Goal: Task Accomplishment & Management: Complete application form

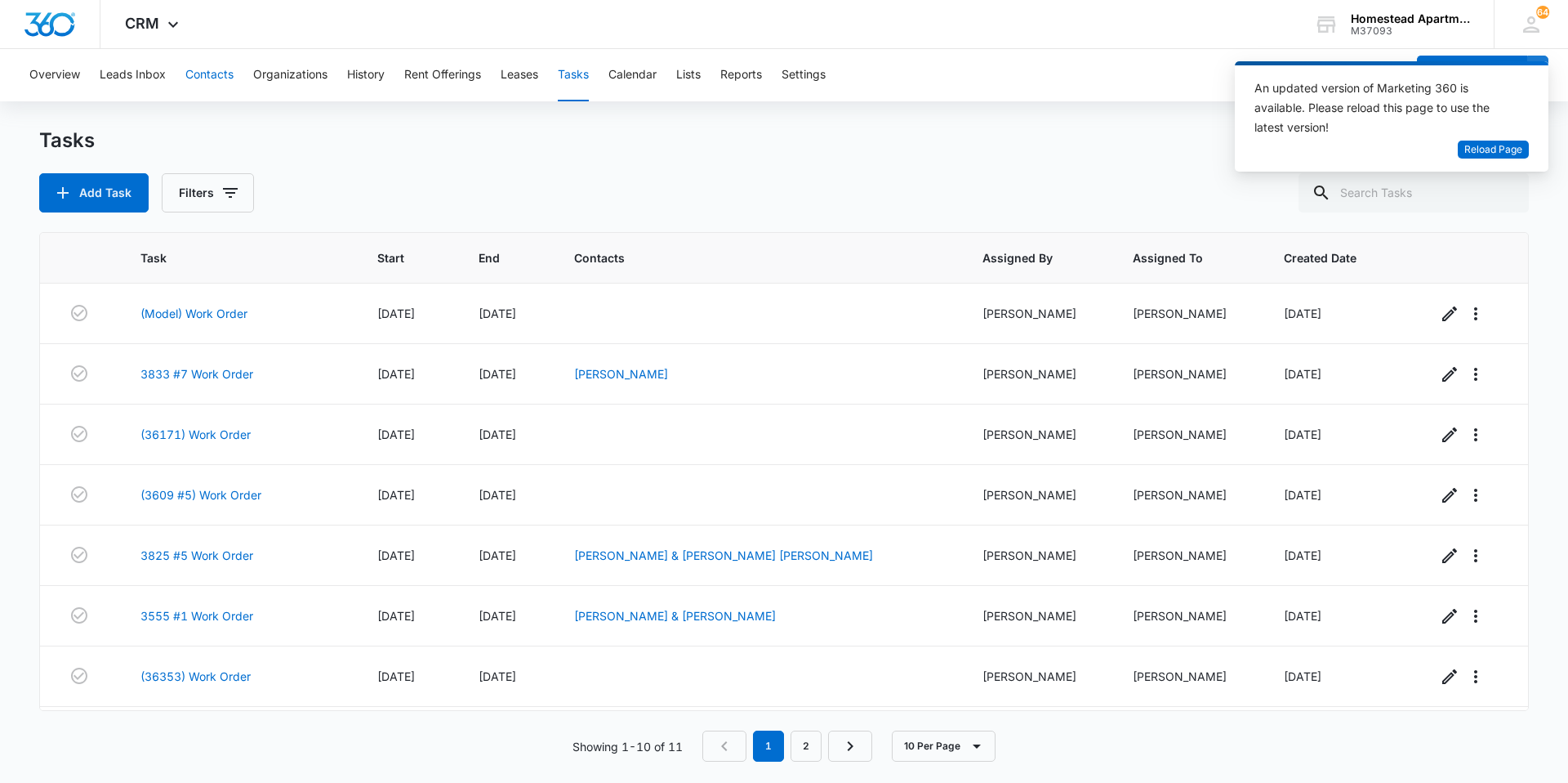
click at [203, 69] on button "Contacts" at bounding box center [209, 75] width 48 height 52
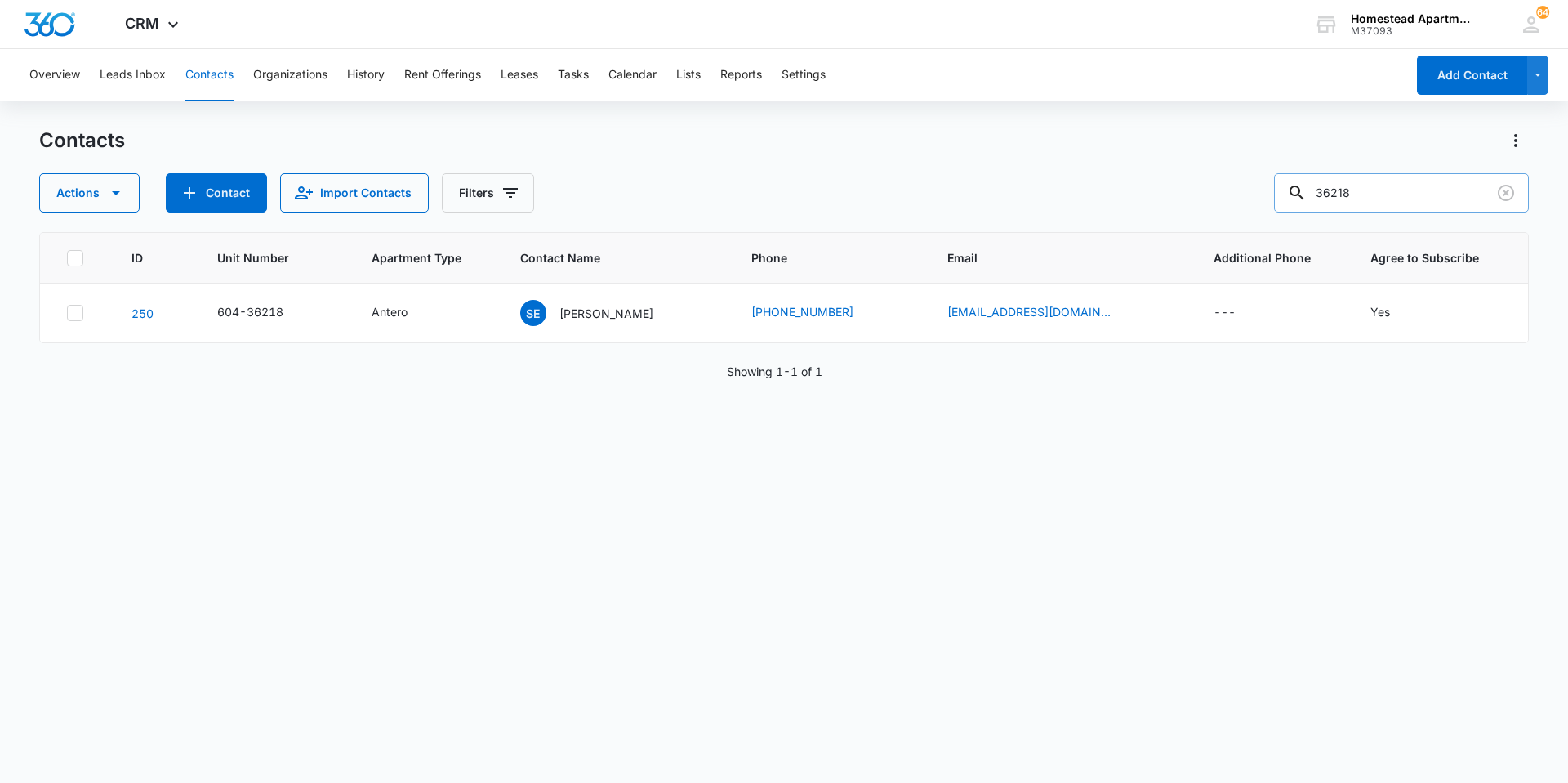
click at [1365, 186] on input "36218" at bounding box center [1401, 193] width 255 height 40
type input "3"
type input "36353"
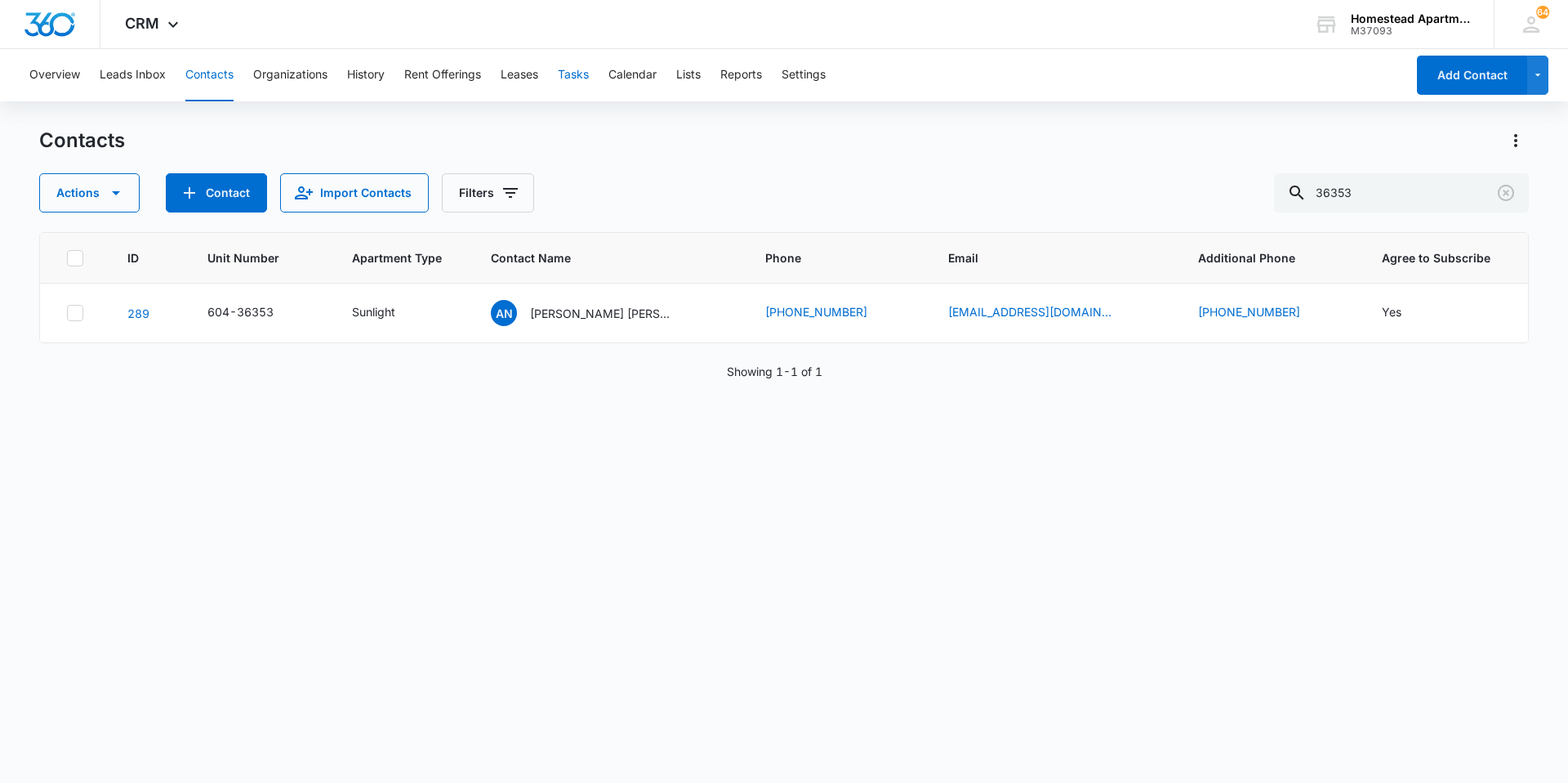
click at [580, 74] on button "Tasks" at bounding box center [573, 75] width 31 height 52
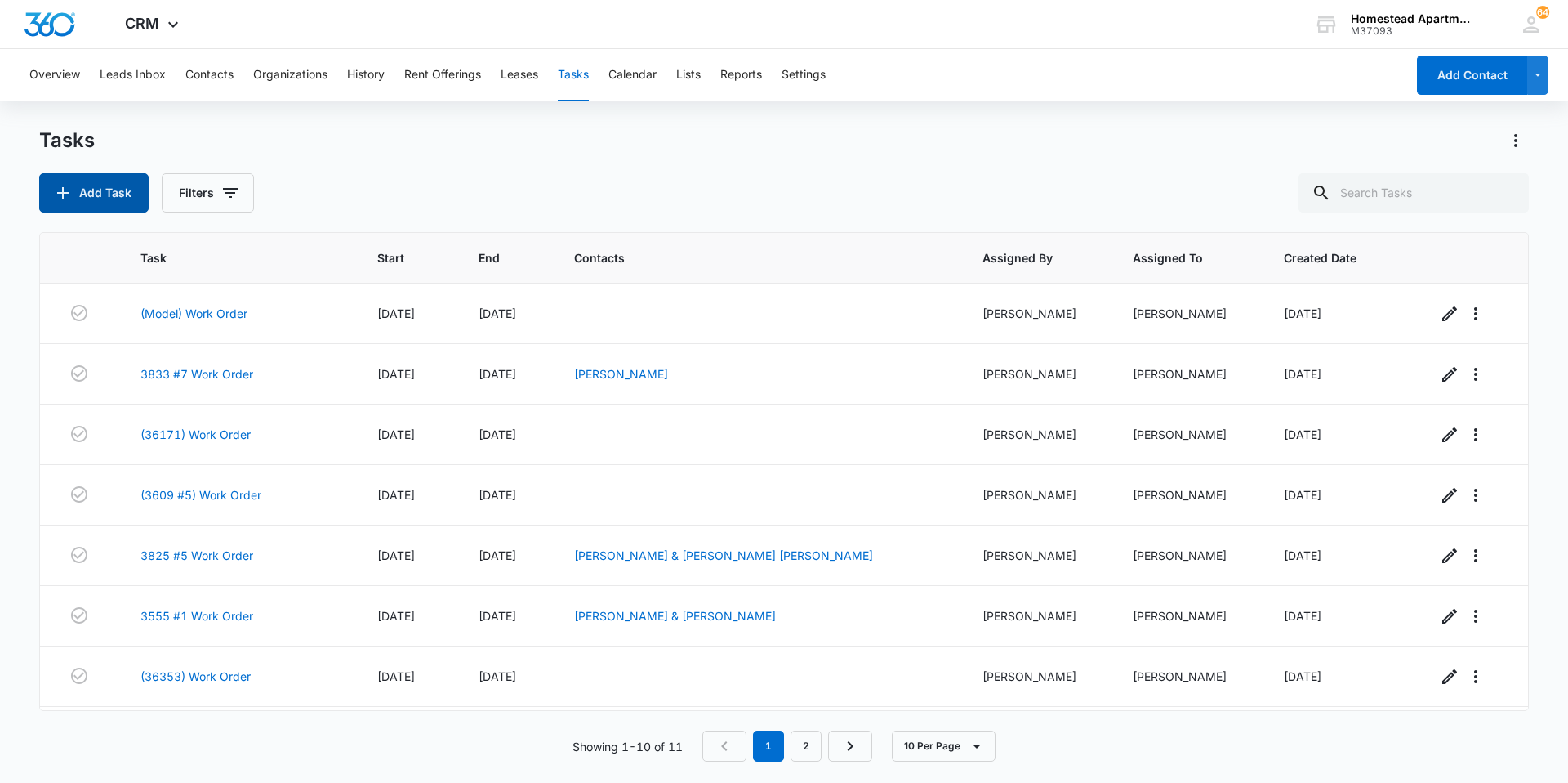
click at [82, 187] on button "Add Task" at bounding box center [94, 193] width 109 height 40
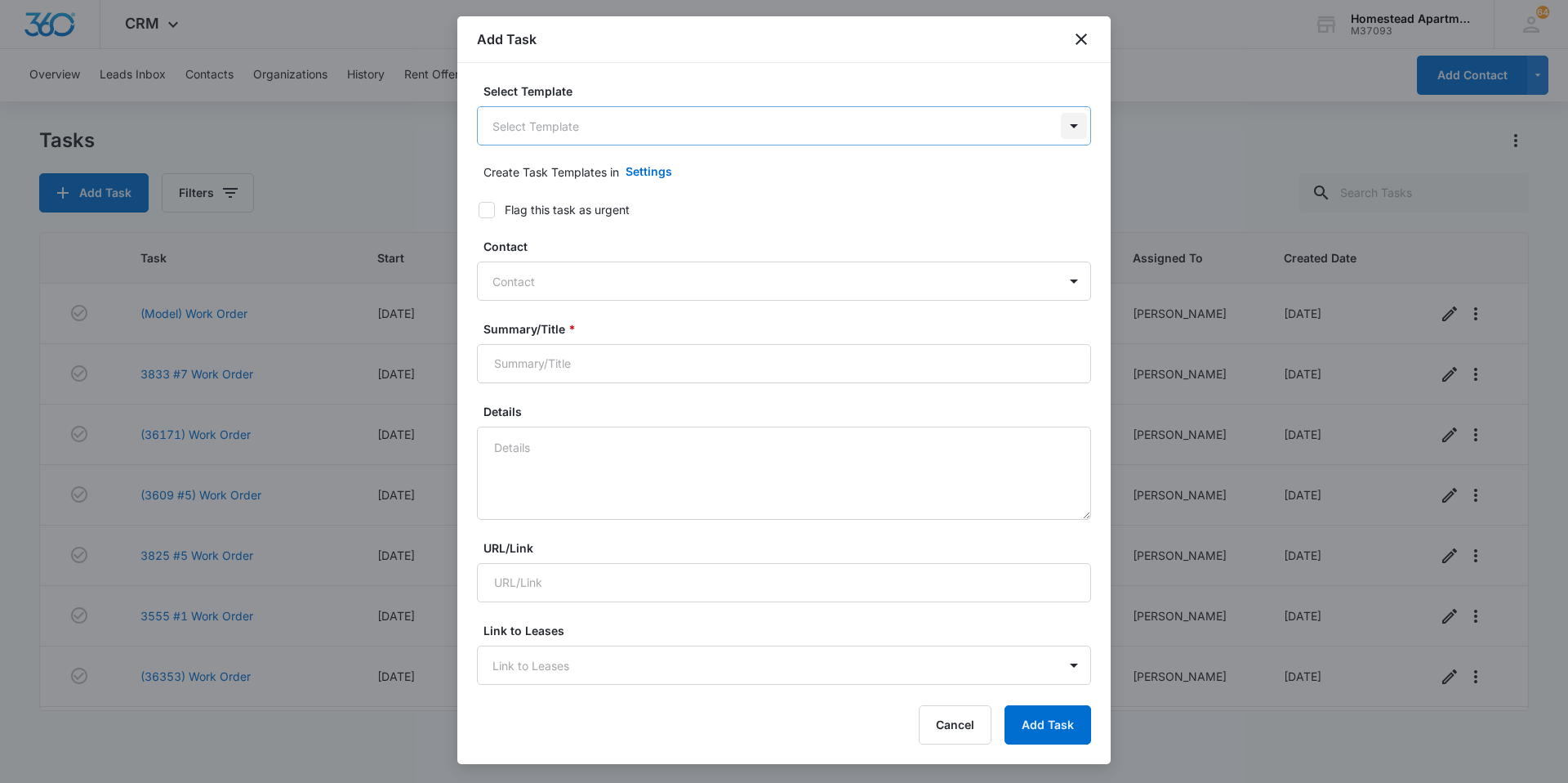
click at [1067, 126] on body "CRM Apps Reputation Websites Forms CRM Email Social Content Ads Intelligence Fi…" at bounding box center [784, 391] width 1568 height 783
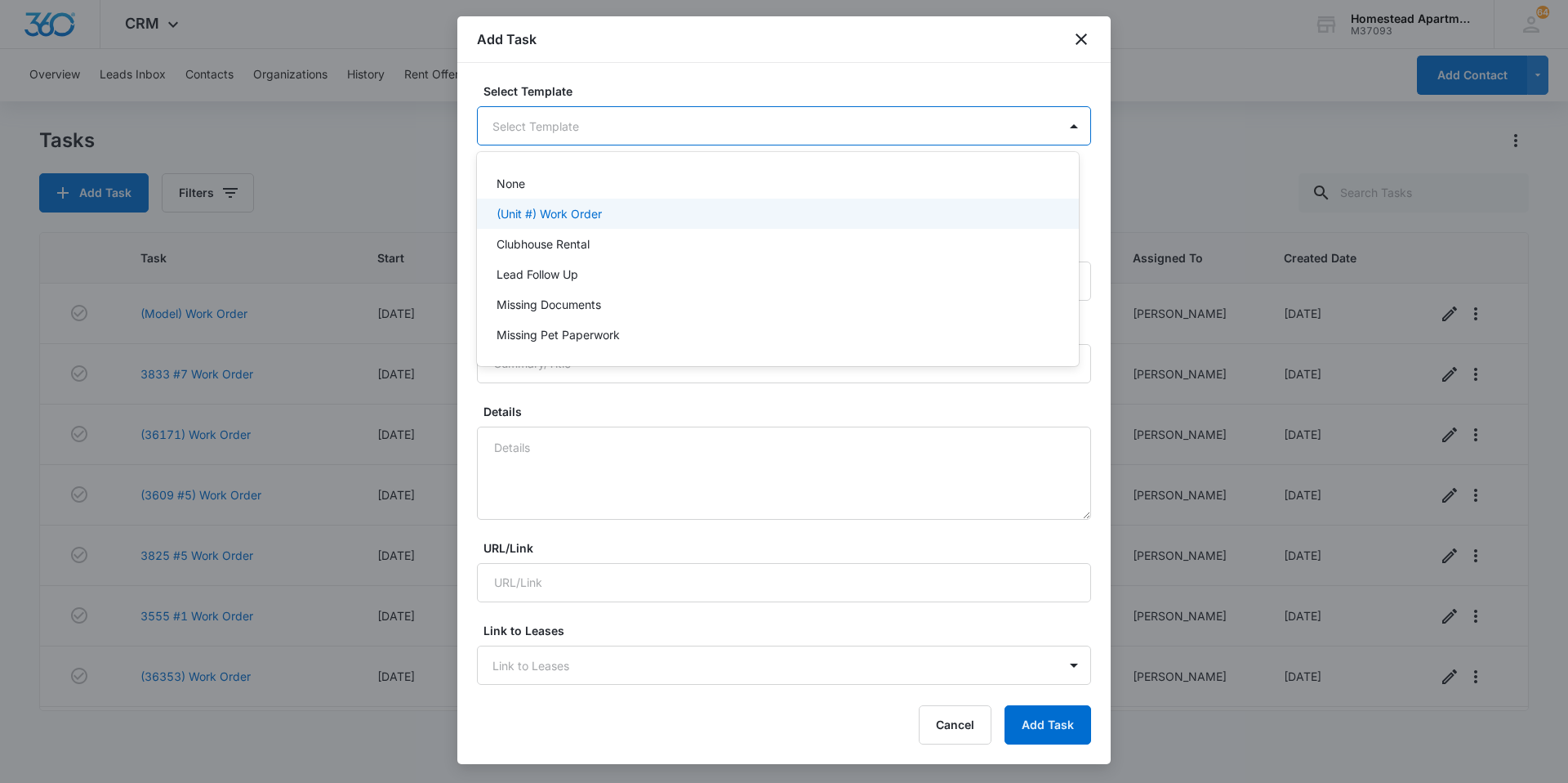
click at [533, 212] on p "(Unit #) Work Order" at bounding box center [549, 214] width 105 height 17
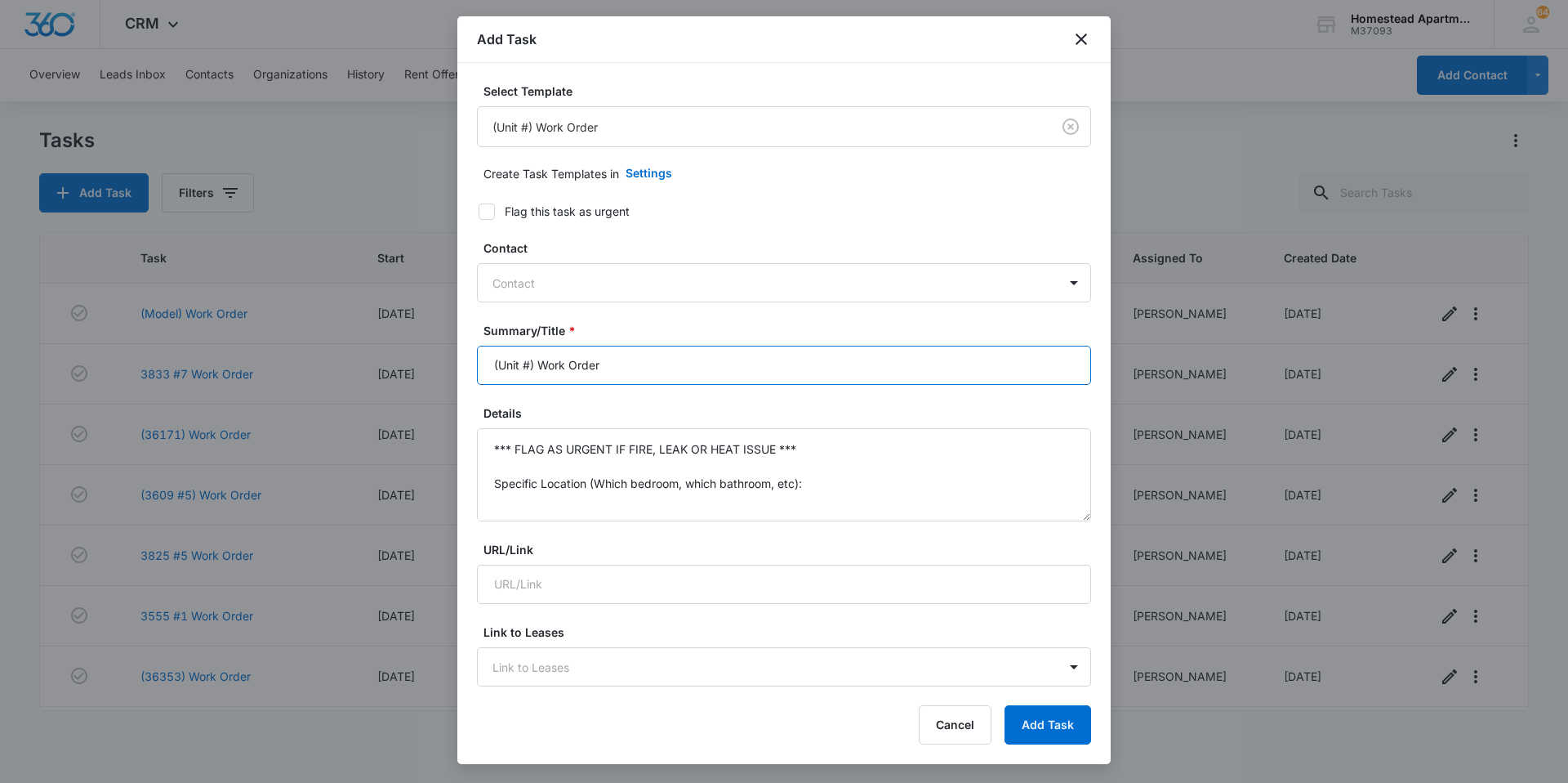
click at [529, 364] on input "(Unit #) Work Order" at bounding box center [784, 365] width 615 height 40
type input "(35457) Work Order"
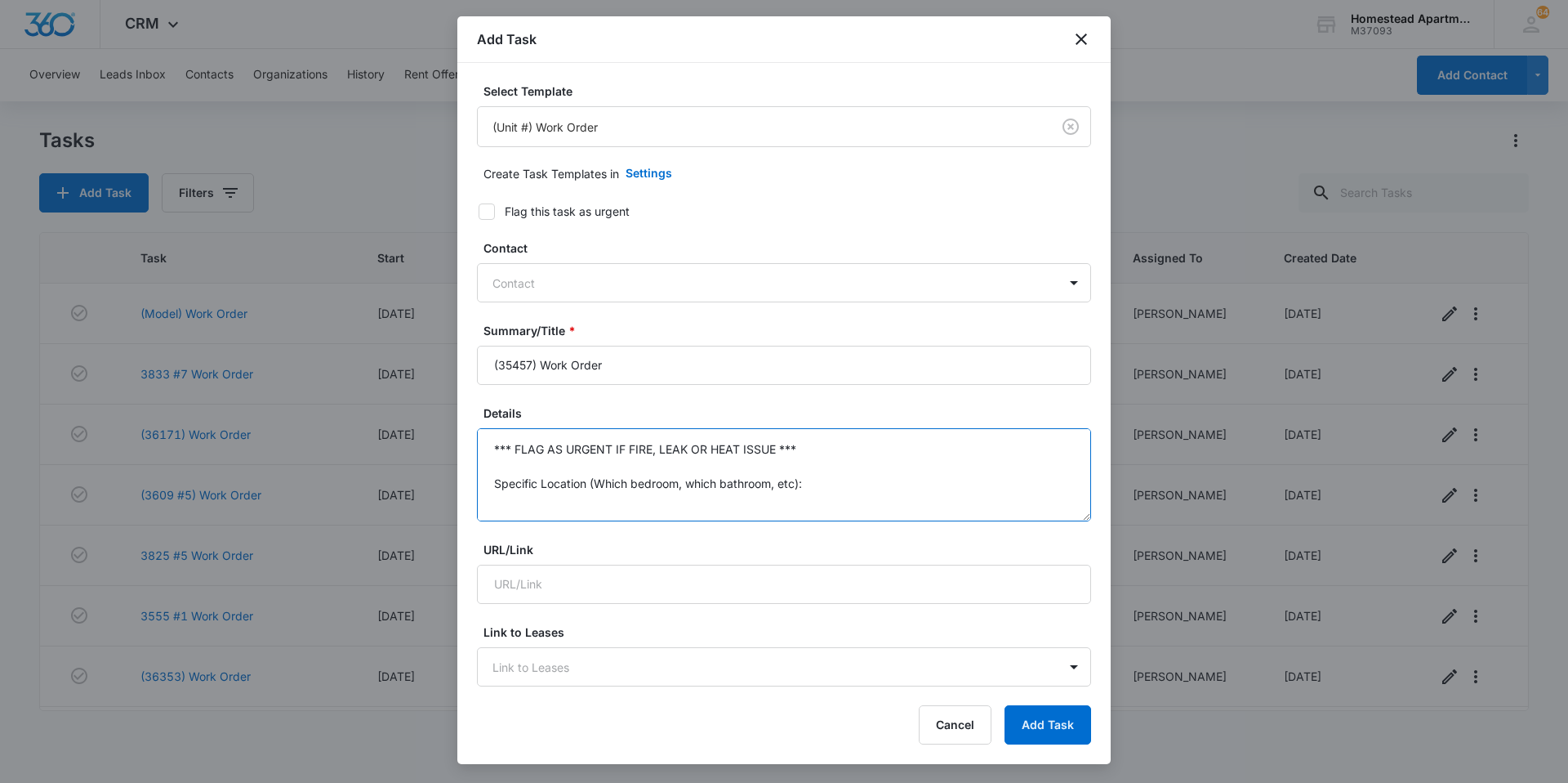
click at [814, 483] on textarea "*** FLAG AS URGENT IF FIRE, LEAK OR HEAT ISSUE *** Specific Location (Which bed…" at bounding box center [784, 474] width 615 height 93
click at [803, 442] on textarea "*** FLAG AS URGENT IF FIRE, LEAK OR HEAT ISSUE *** Specific Details:" at bounding box center [784, 474] width 615 height 93
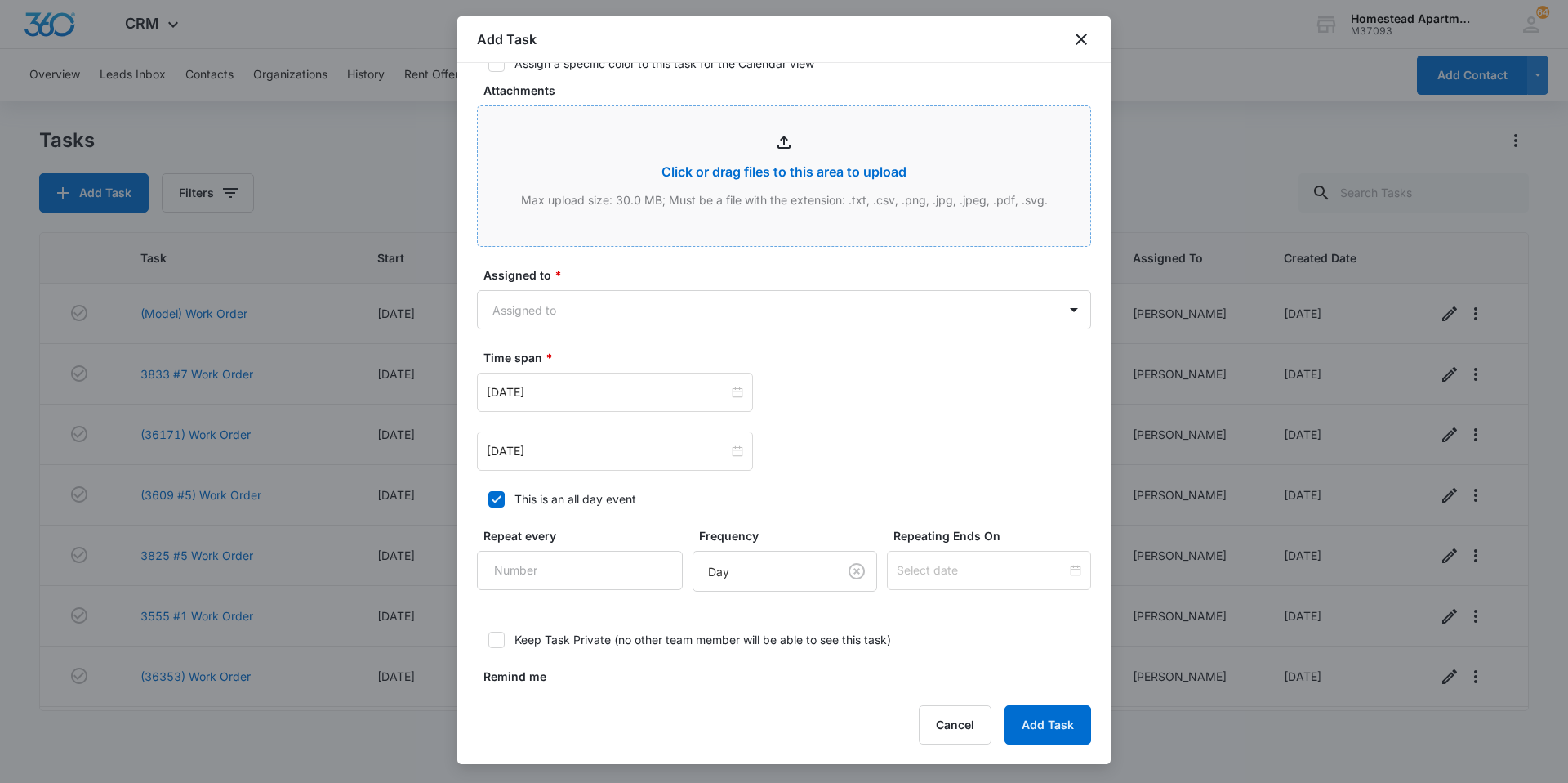
scroll to position [817, 0]
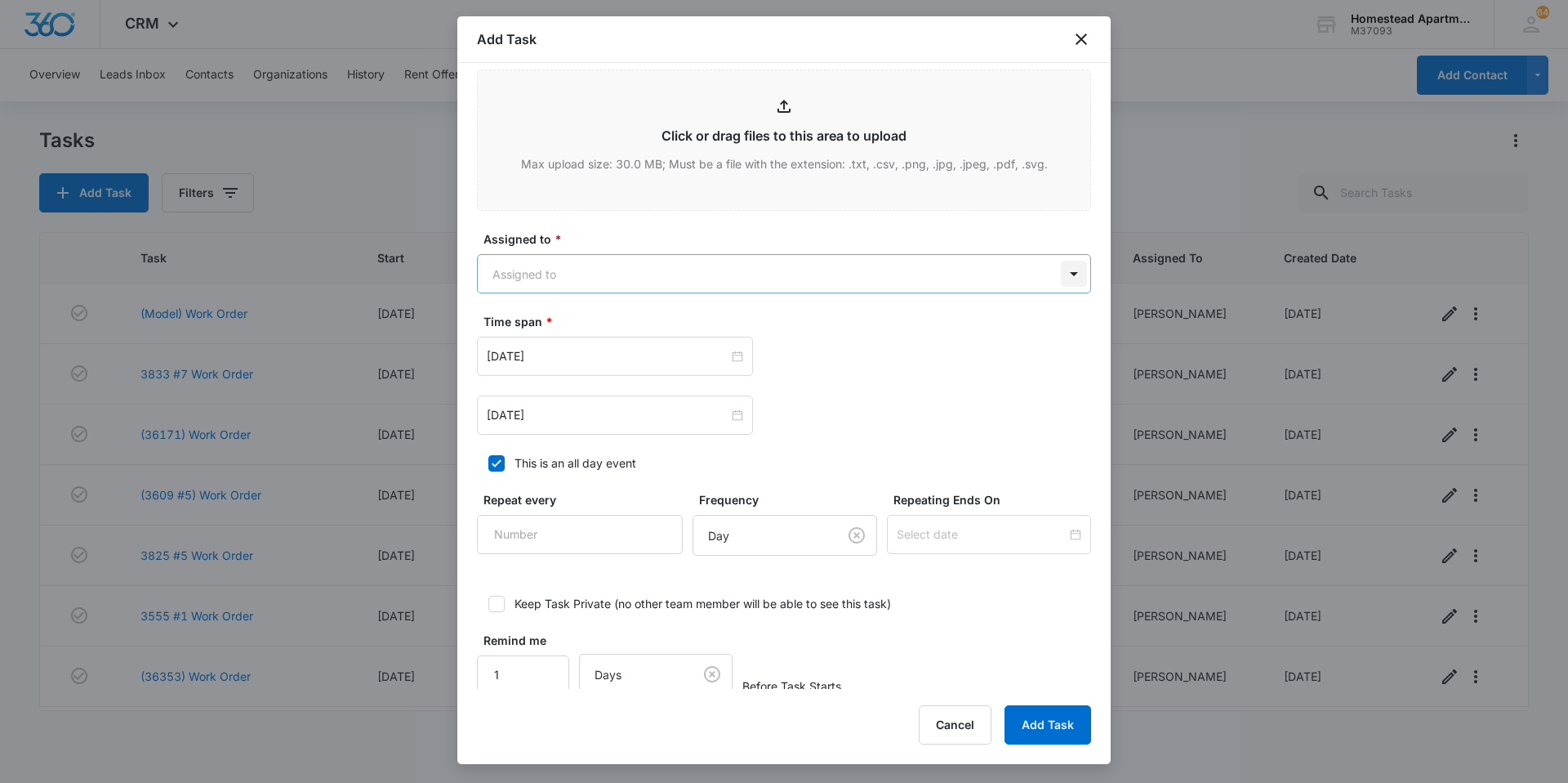
type textarea "Tenant let me know that the laundry door has come off again. Please put back on…"
click at [1061, 272] on body "CRM Apps Reputation Websites Forms CRM Email Social Content Ads Intelligence Fi…" at bounding box center [784, 391] width 1568 height 783
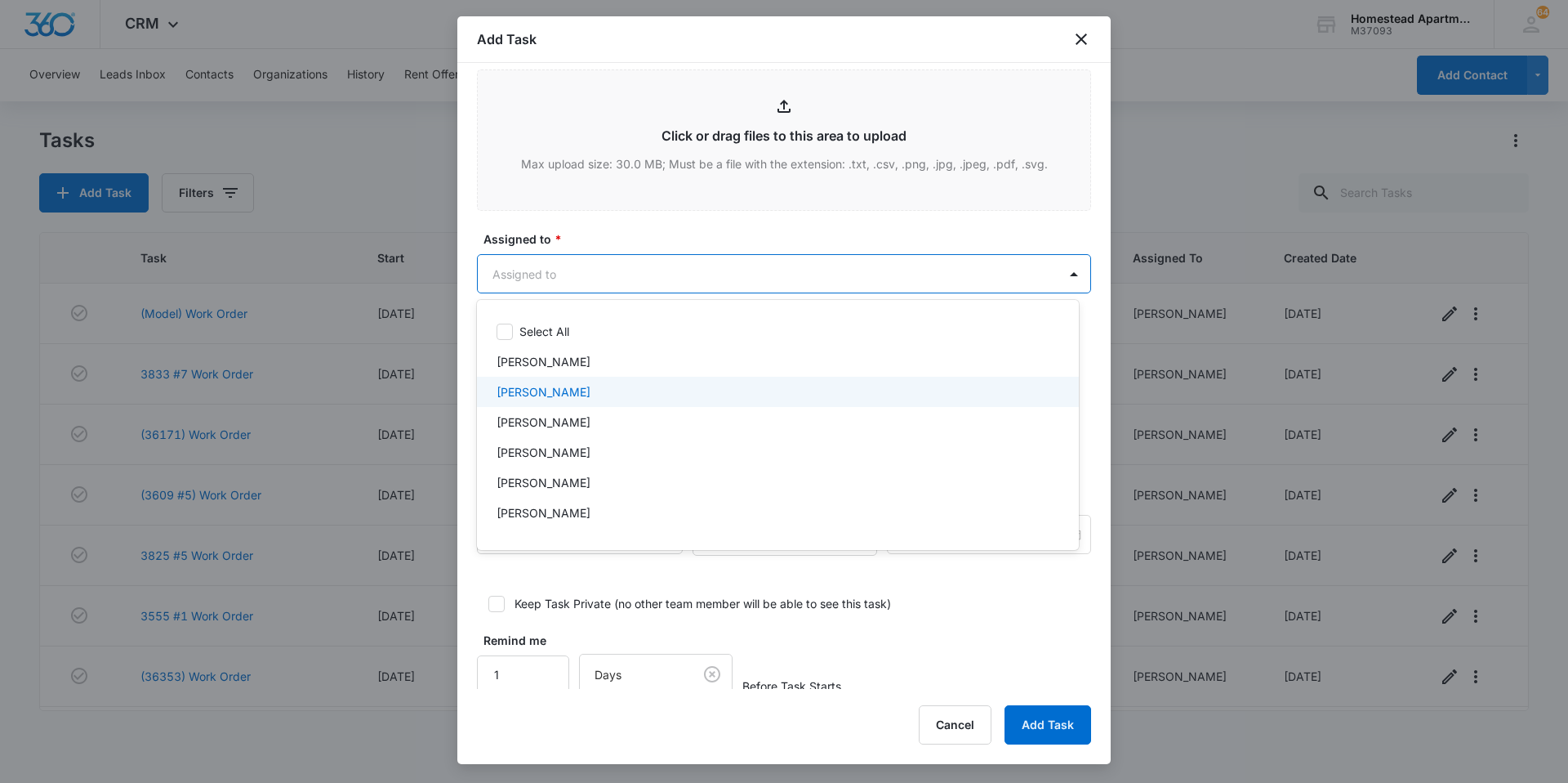
click at [557, 392] on p "[PERSON_NAME]" at bounding box center [544, 392] width 94 height 17
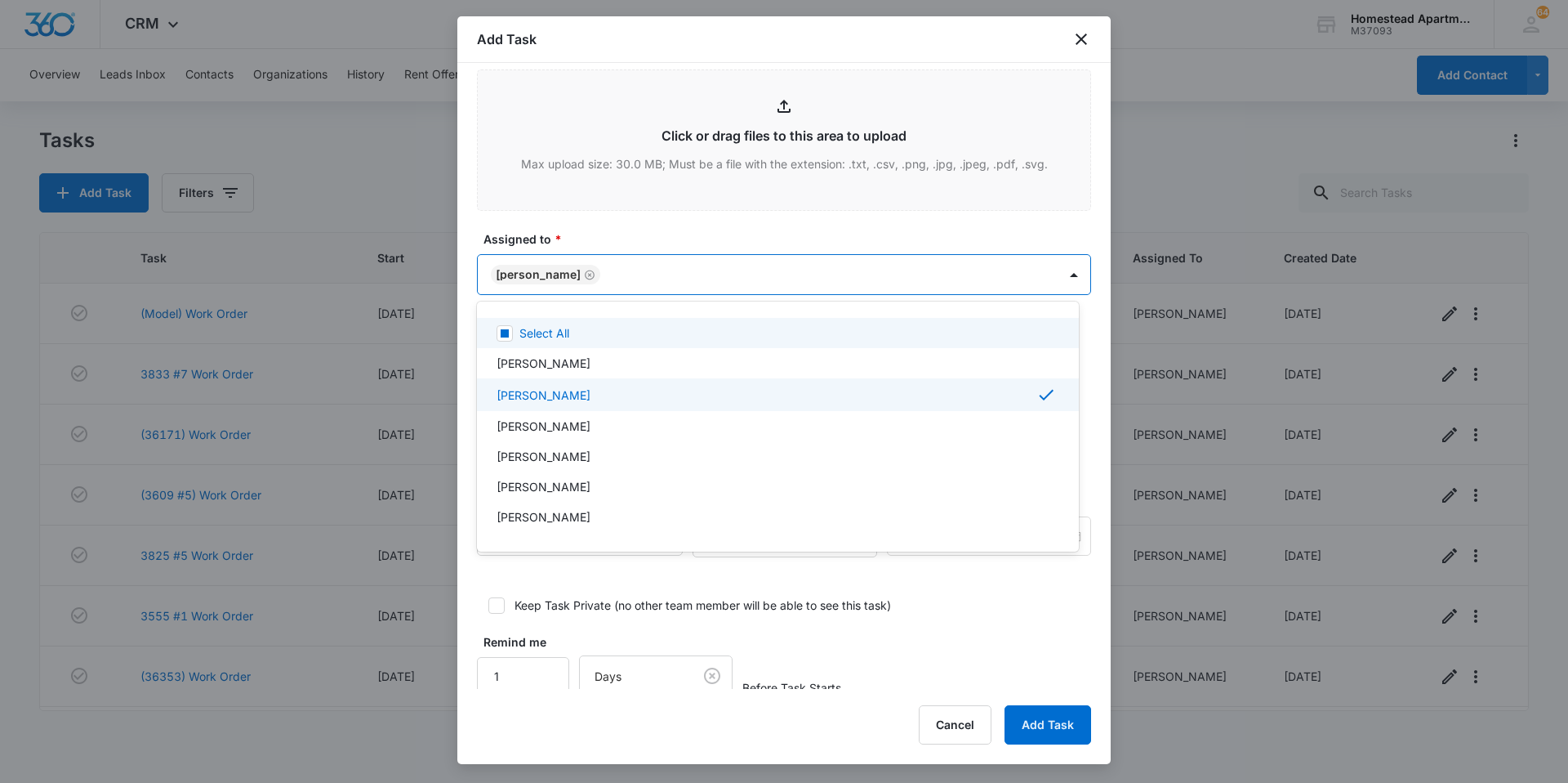
click at [610, 233] on div at bounding box center [784, 391] width 1568 height 783
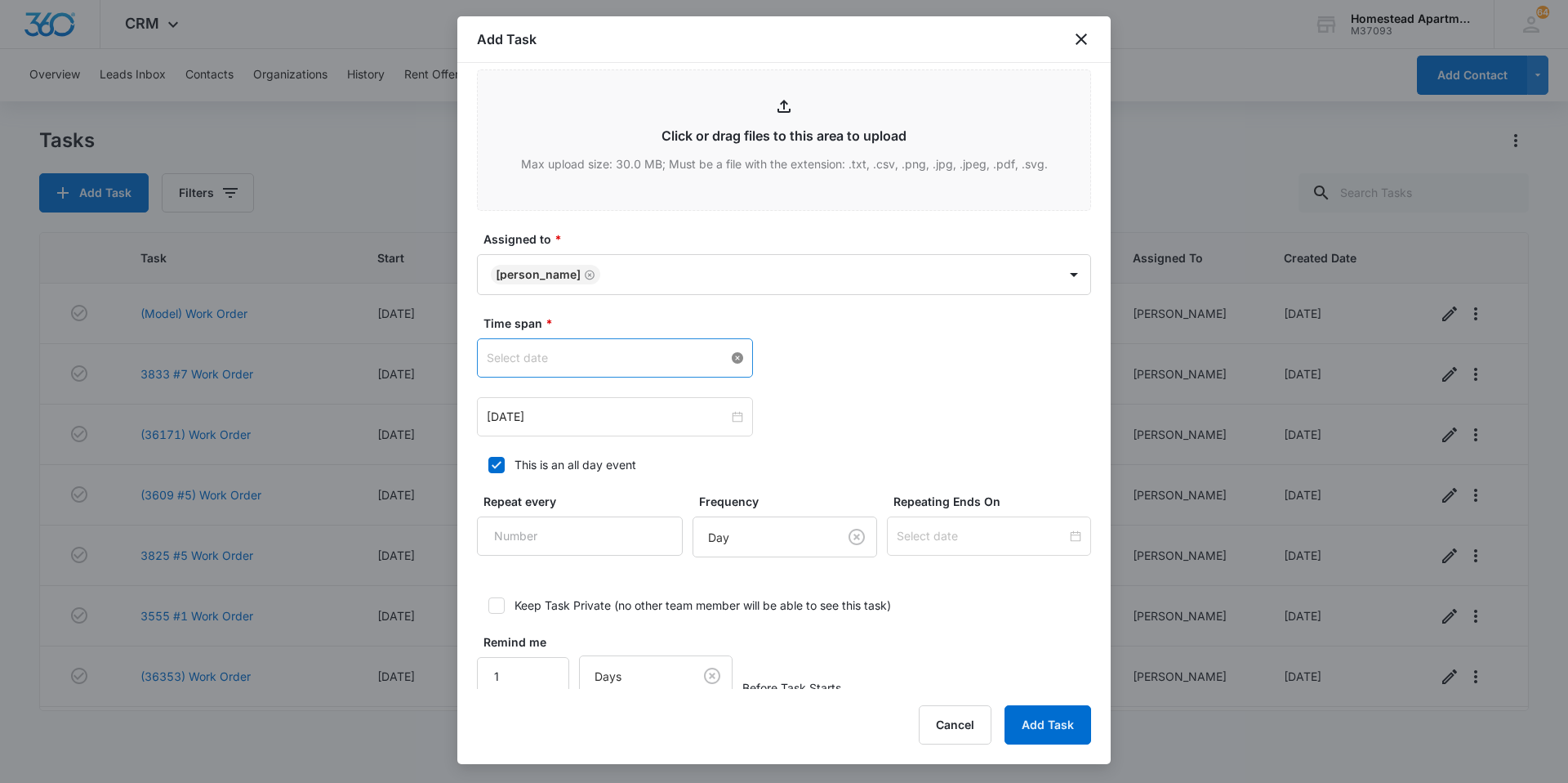
click at [730, 357] on div at bounding box center [615, 357] width 256 height 18
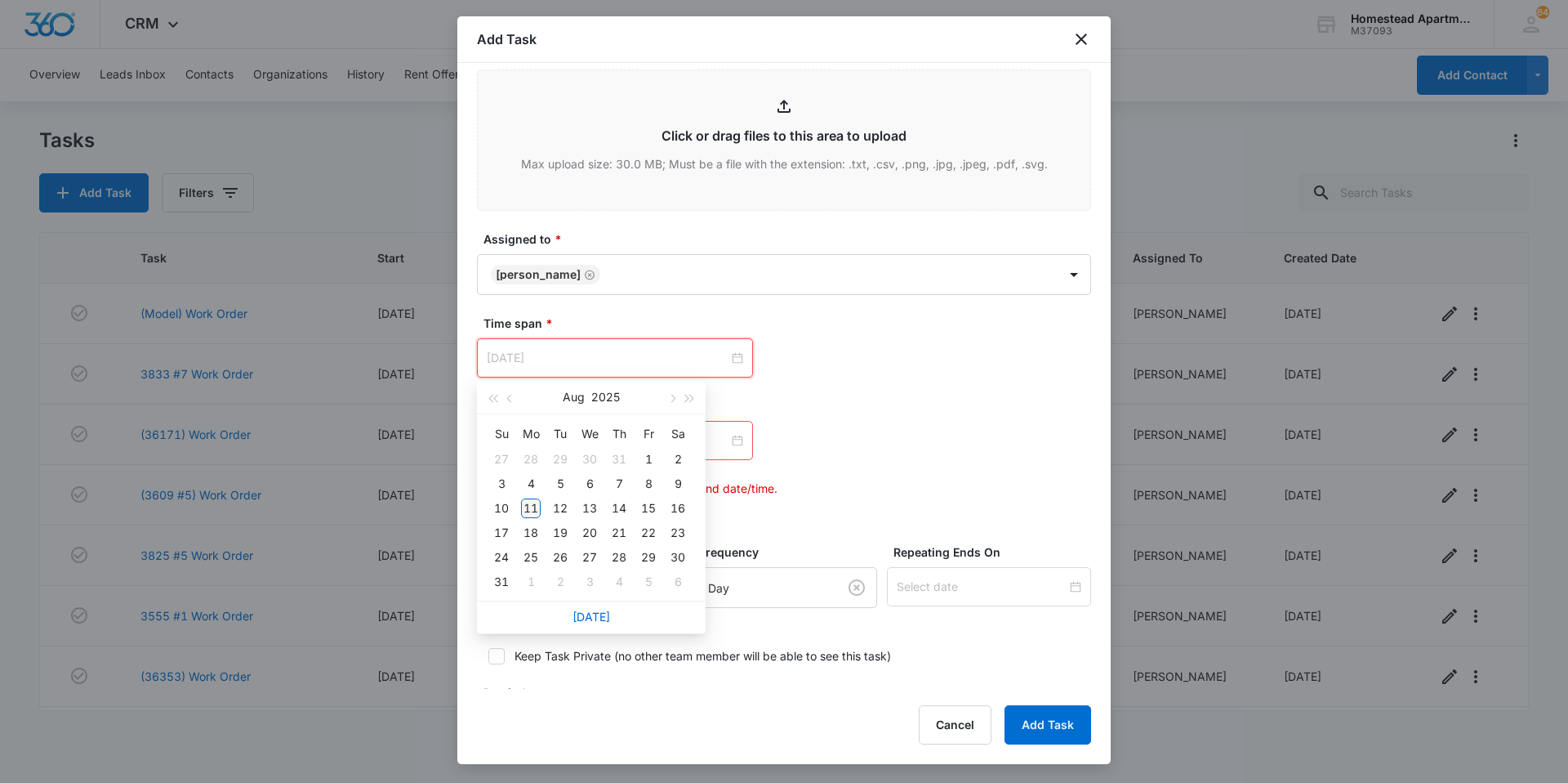
type input "Aug 11, 2025"
click at [538, 503] on div "11" at bounding box center [531, 508] width 19 height 19
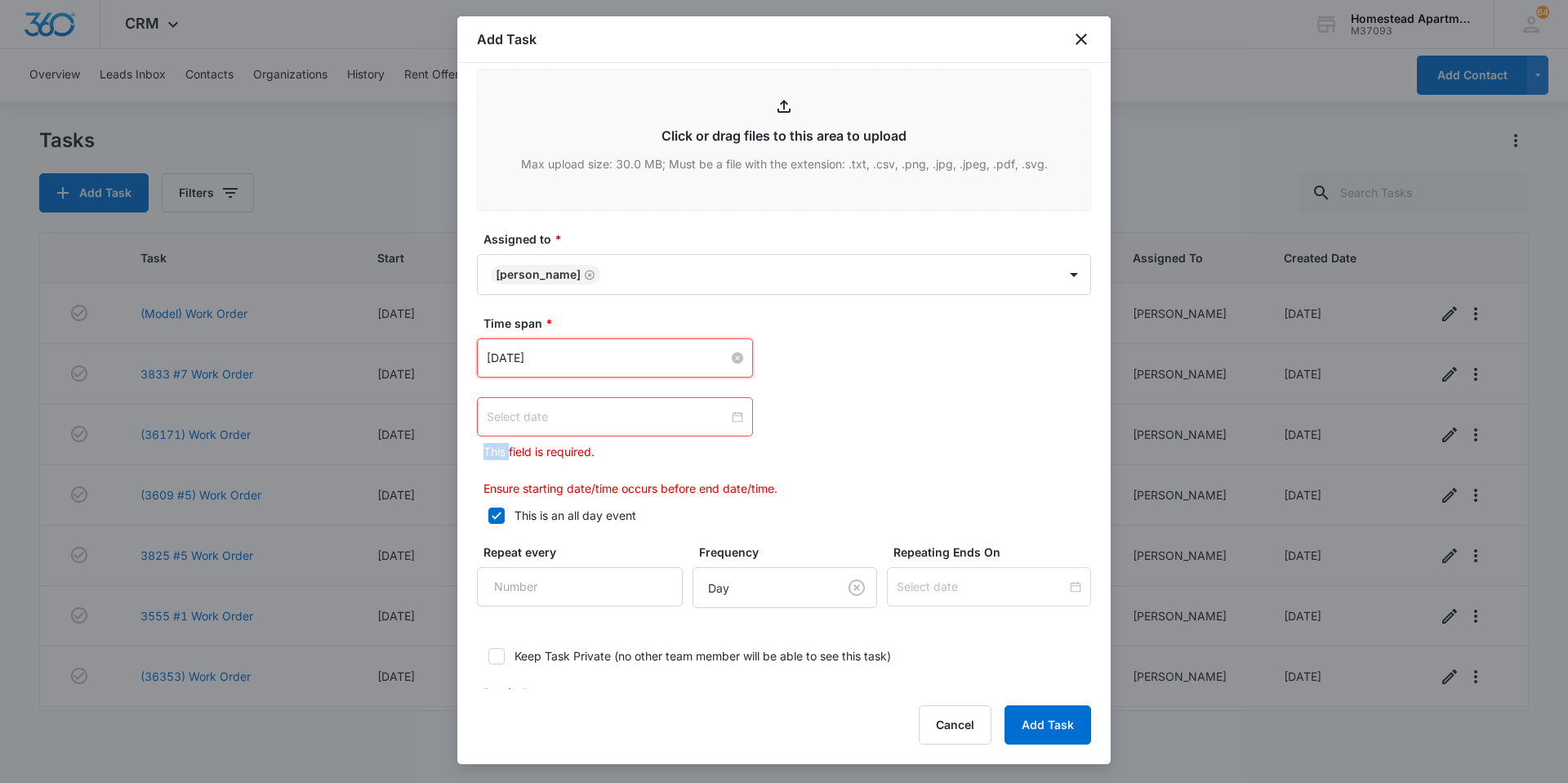
click at [735, 420] on div at bounding box center [615, 416] width 256 height 18
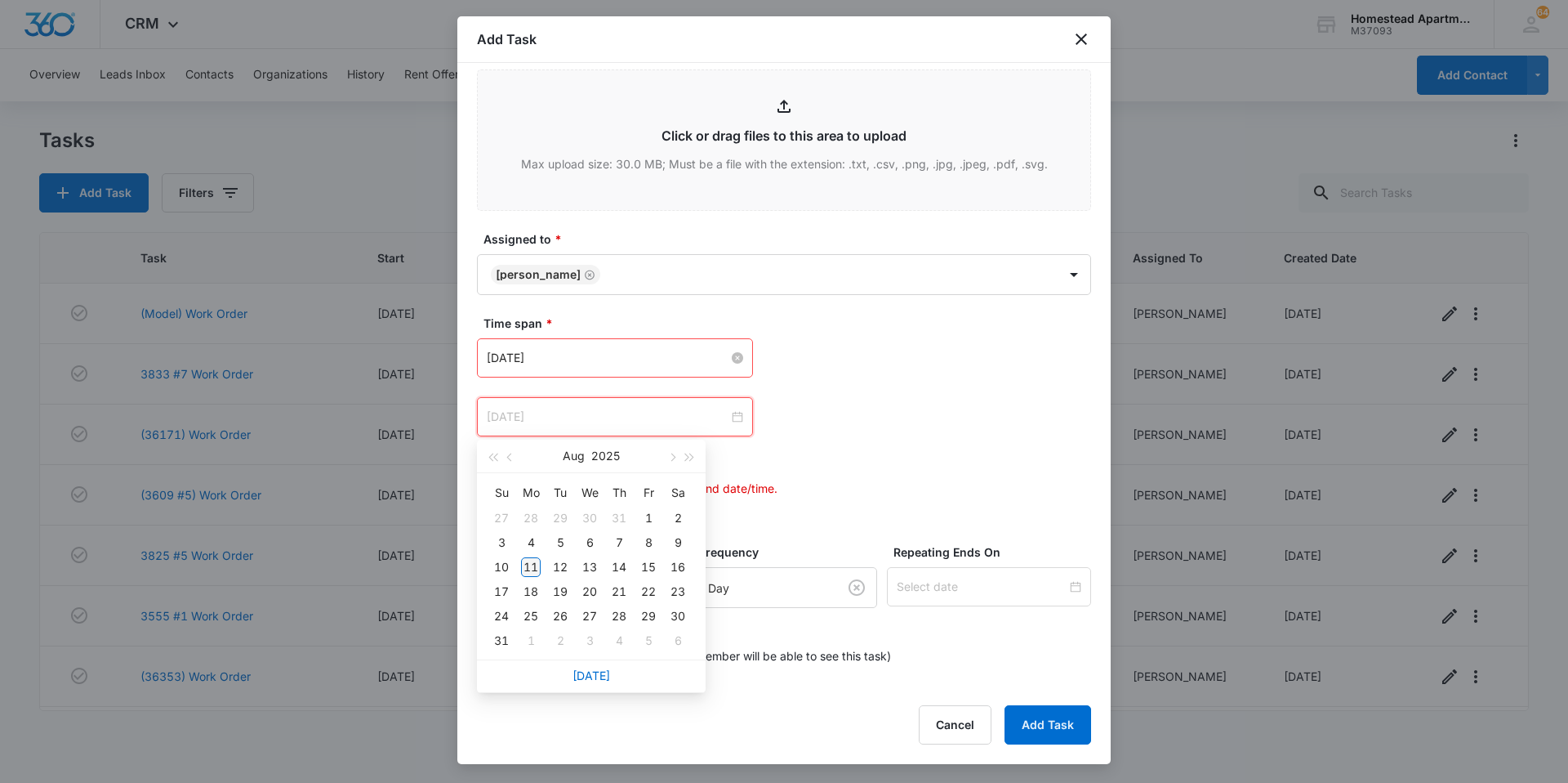
type input "Aug 11, 2025"
click at [533, 568] on div "11" at bounding box center [531, 567] width 19 height 19
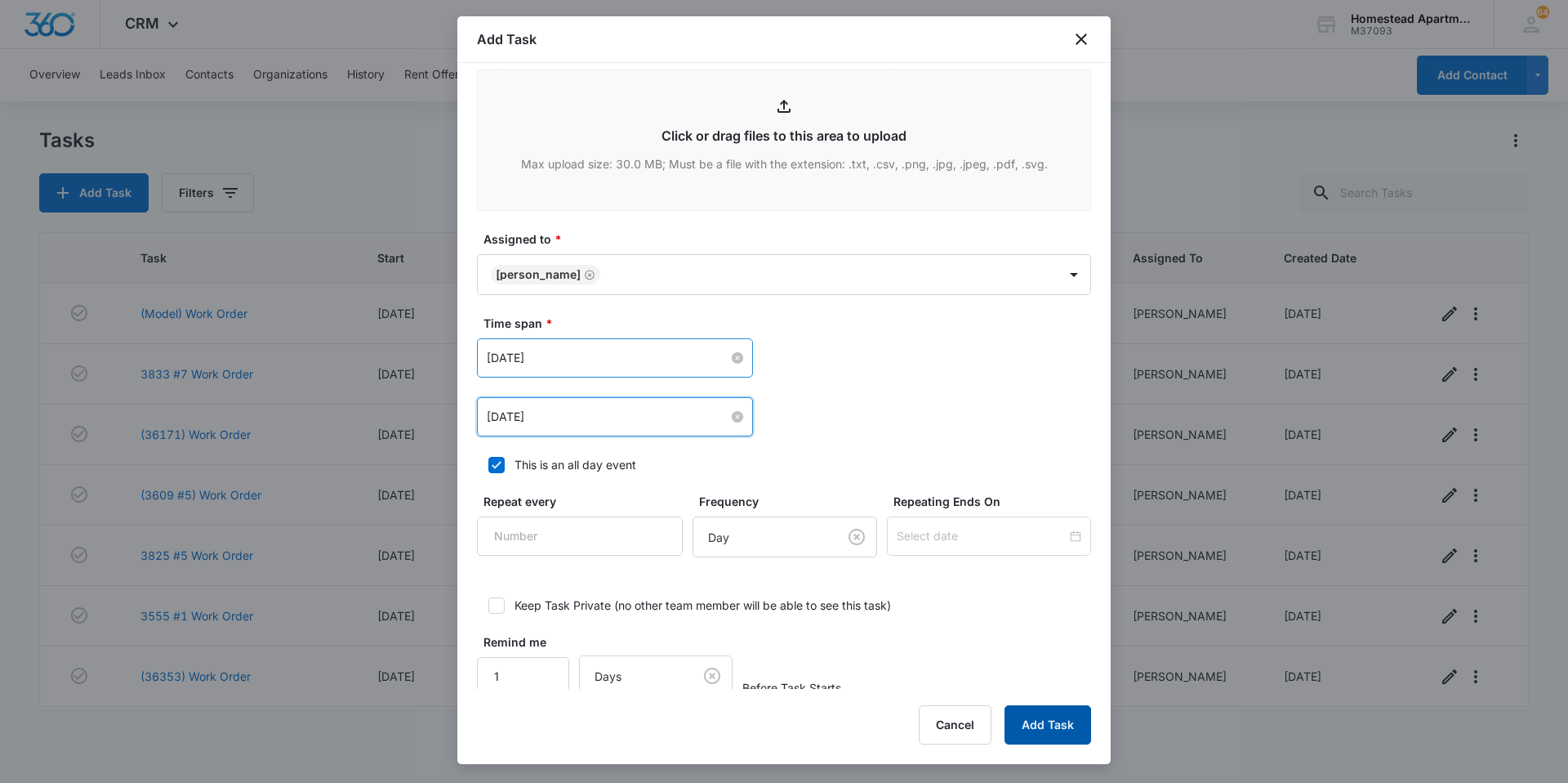
click at [1028, 719] on button "Add Task" at bounding box center [1048, 724] width 87 height 40
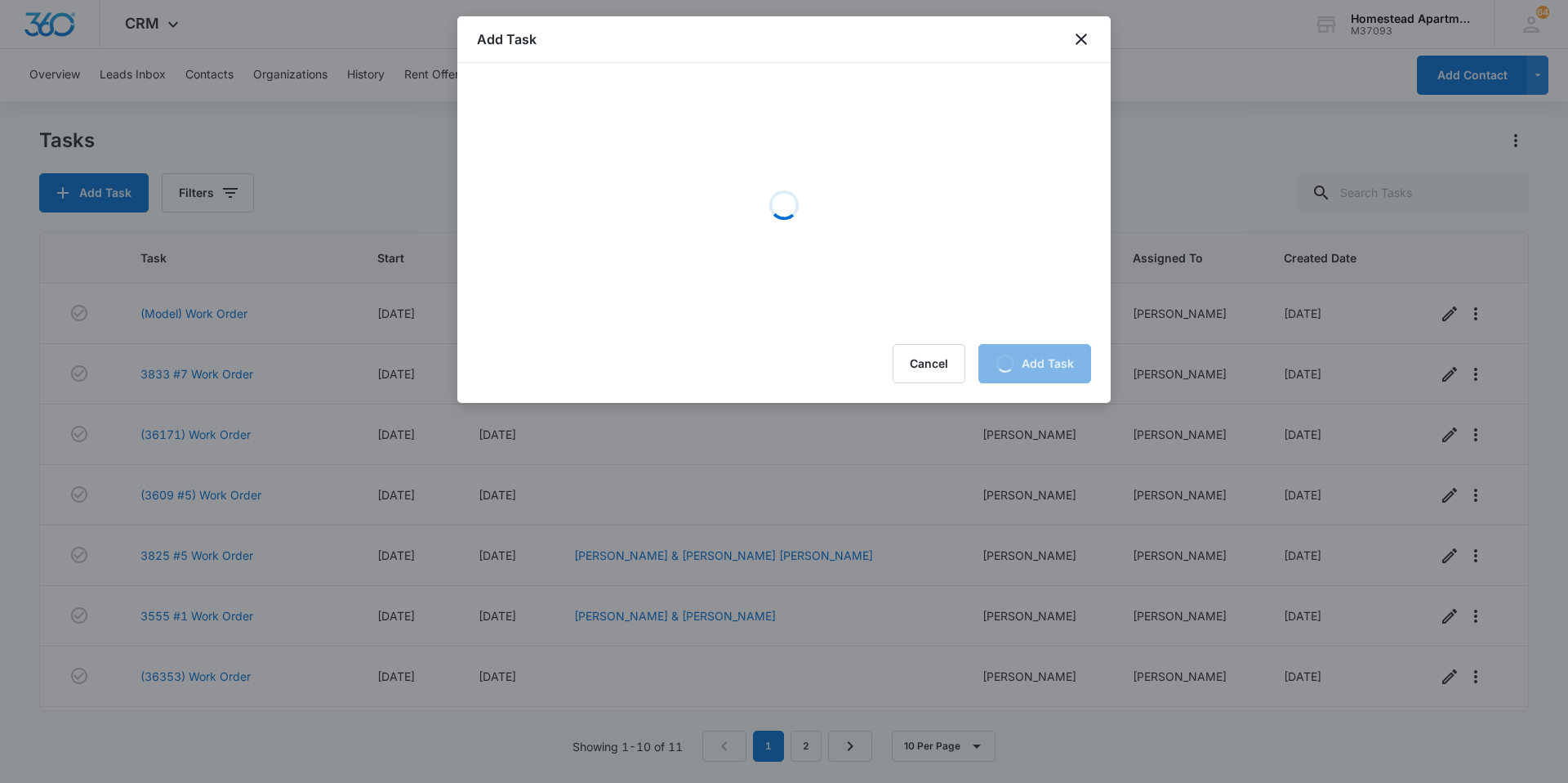
scroll to position [0, 0]
